Goal: Information Seeking & Learning: Learn about a topic

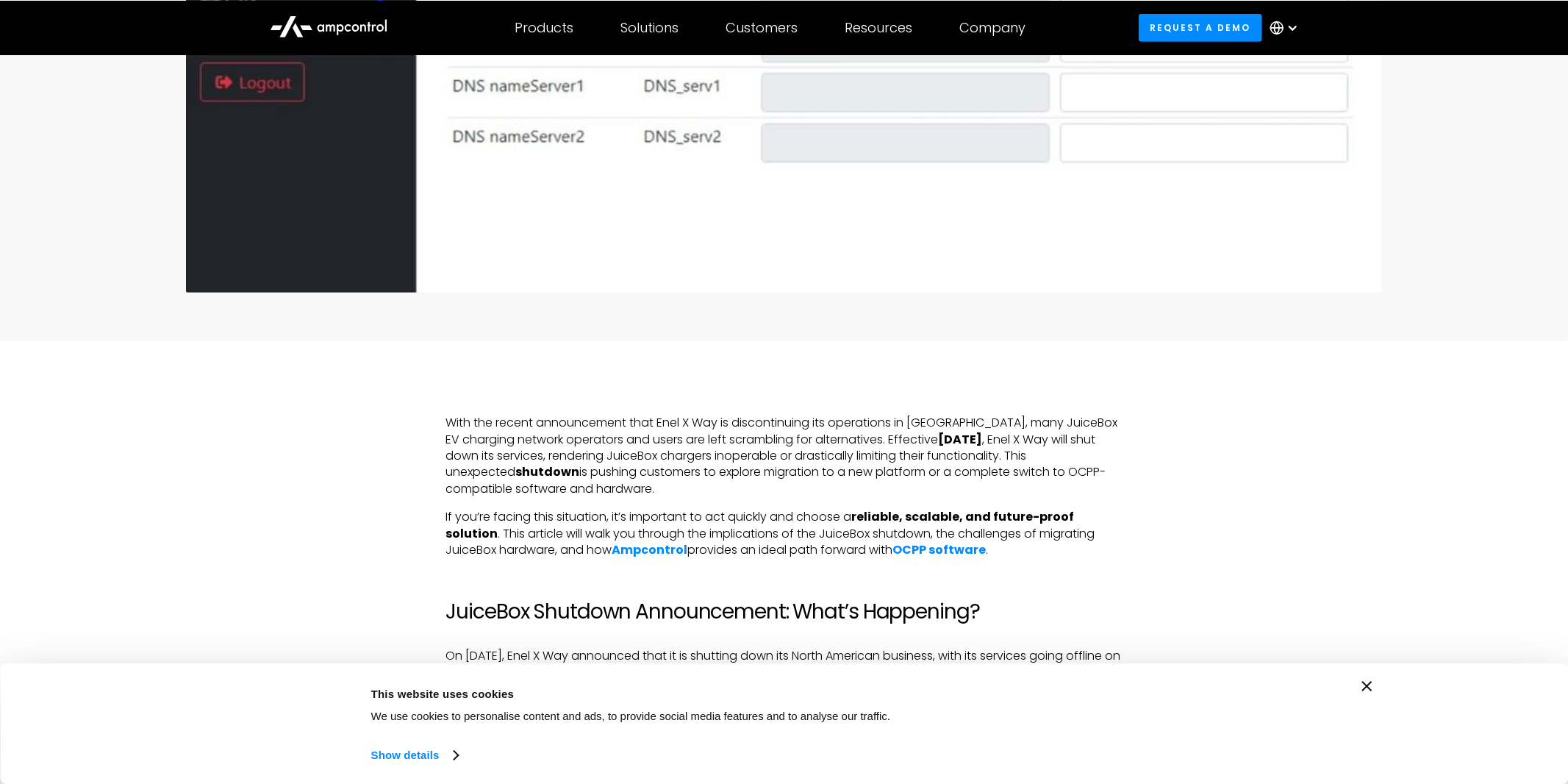
scroll to position [695, 0]
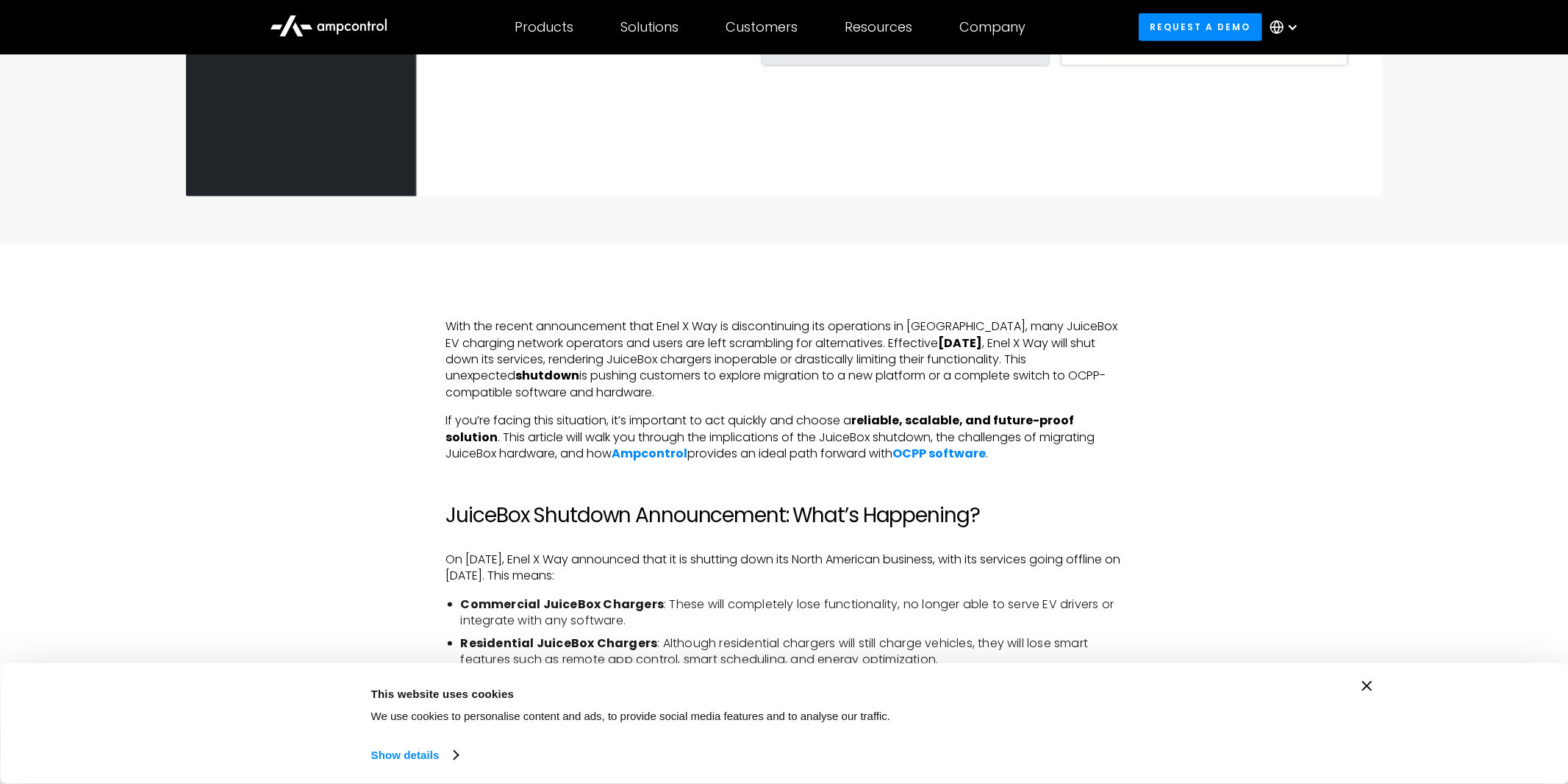
click at [1366, 690] on icon "Close banner" at bounding box center [1367, 687] width 10 height 10
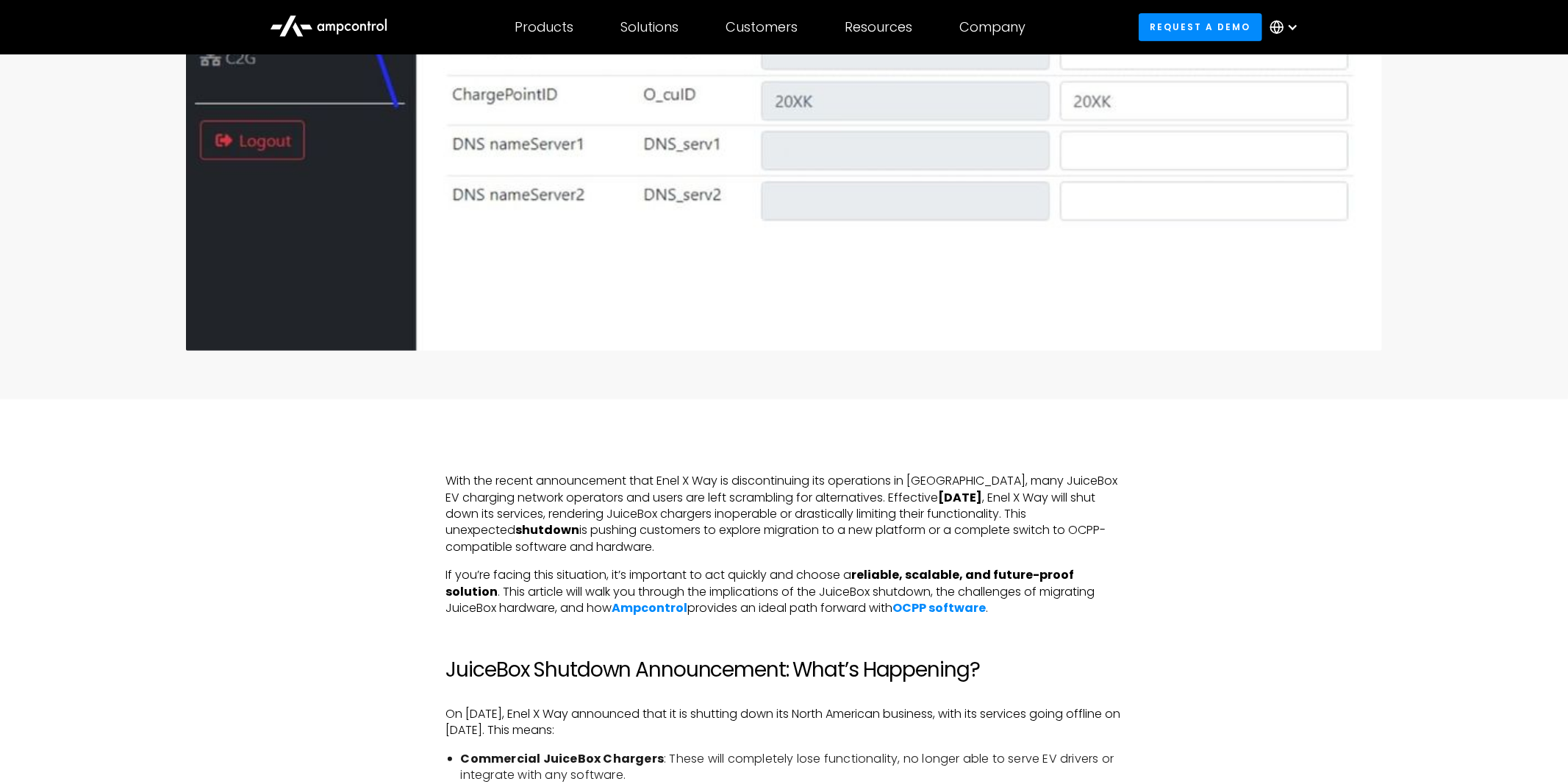
scroll to position [850, 0]
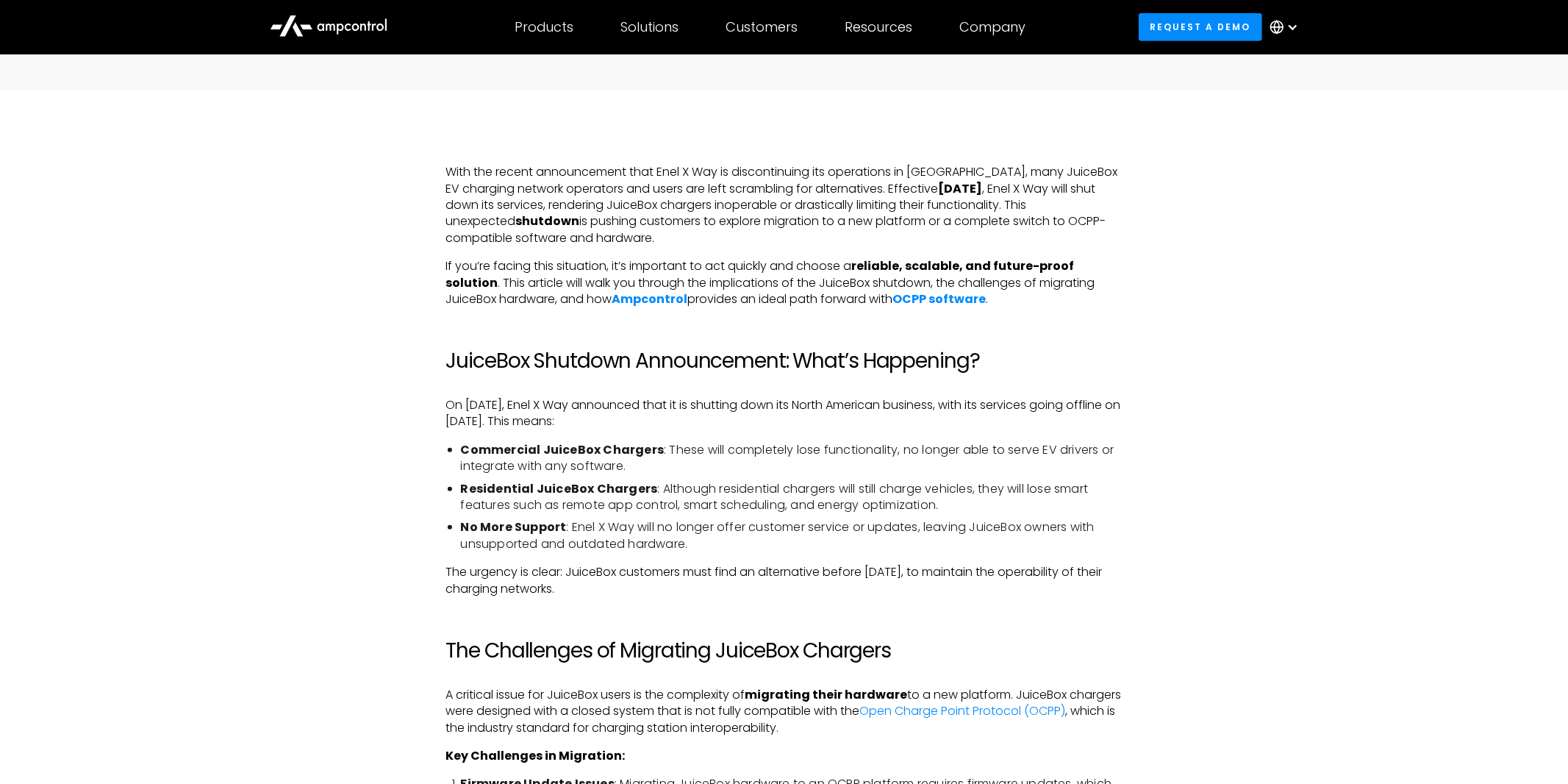
drag, startPoint x: 822, startPoint y: 589, endPoint x: 440, endPoint y: 408, distance: 422.7
copy div "On [DATE], Enel X Way announced that it is shutting down its North American bus…"
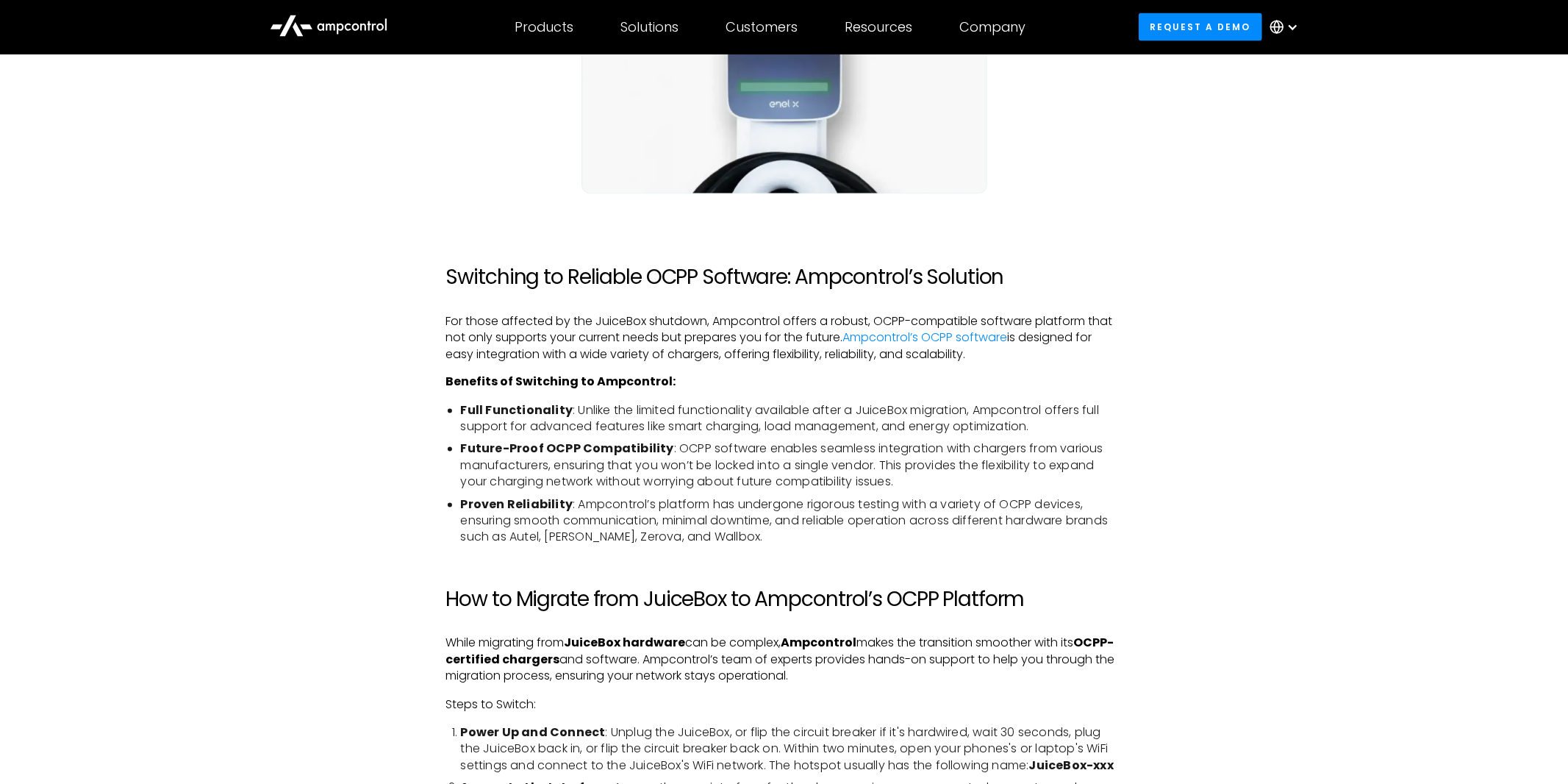
scroll to position [2007, 0]
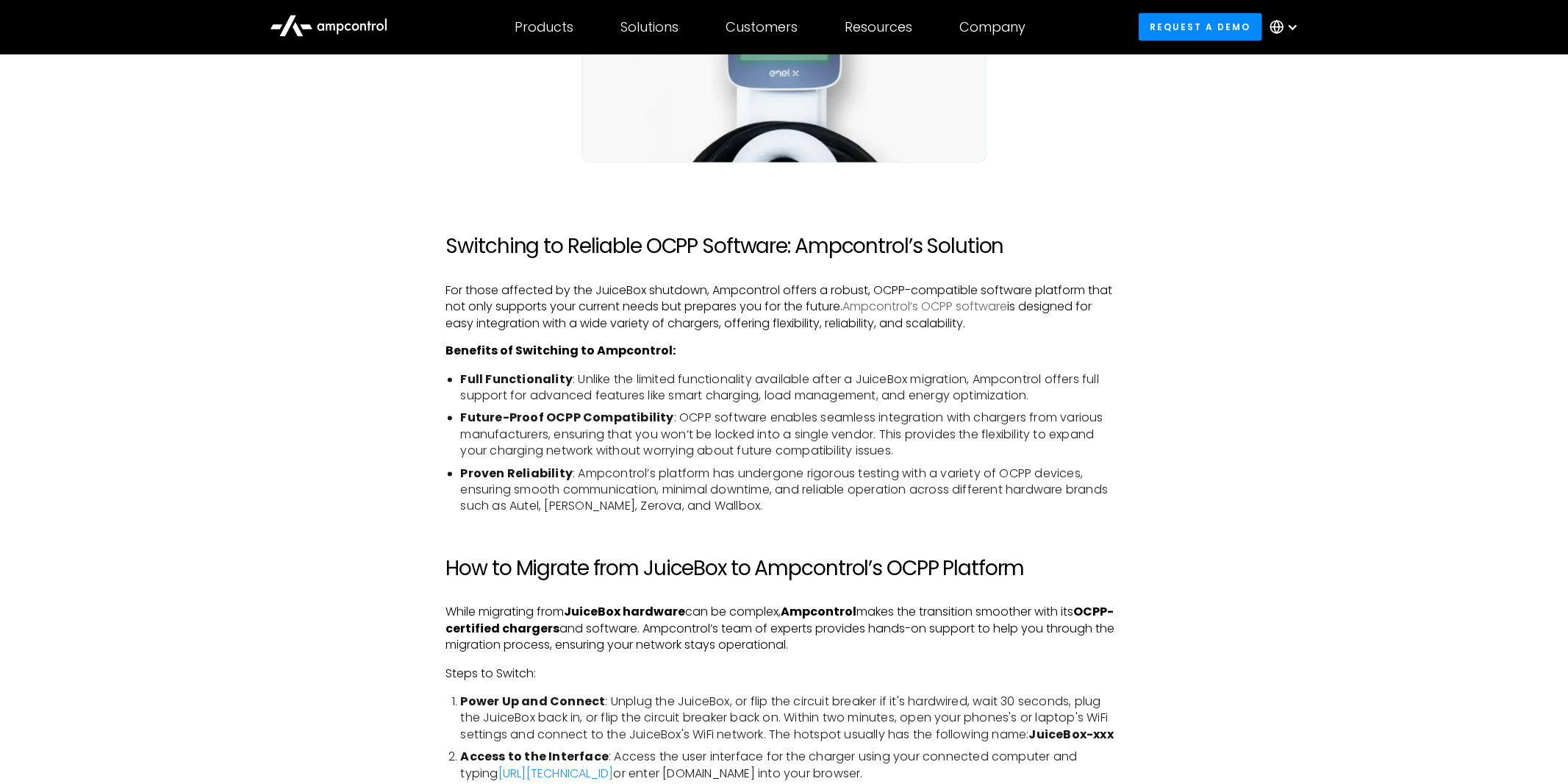
click at [918, 309] on link "Ampcontrol’s OCPP software" at bounding box center [925, 306] width 165 height 17
click at [918, 309] on link "Ampcontrol’s OCPP software" at bounding box center [925, 306] width 165 height 17
